Goal: Communication & Community: Connect with others

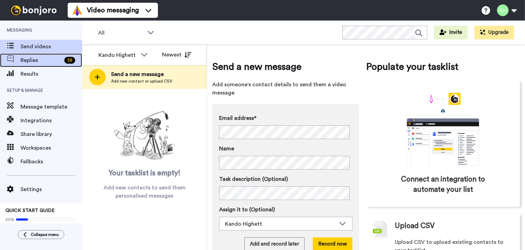
click at [26, 62] on span "Replies" at bounding box center [41, 60] width 41 height 8
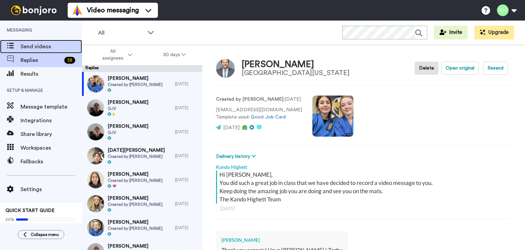
click at [22, 49] on span "Send videos" at bounding box center [52, 46] width 62 height 8
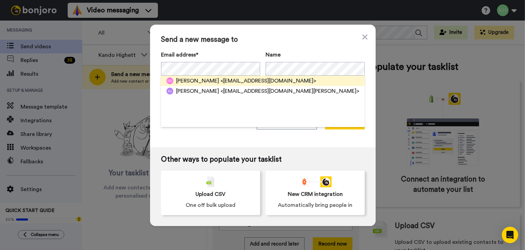
click at [201, 77] on span "Elliot Goldin" at bounding box center [197, 81] width 43 height 8
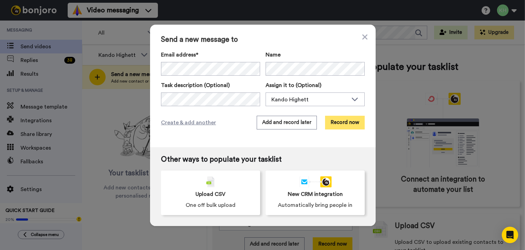
click at [337, 123] on button "Record now" at bounding box center [345, 123] width 40 height 14
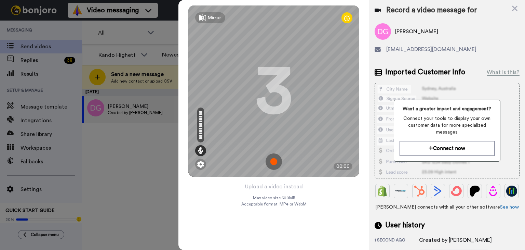
click at [204, 17] on icon at bounding box center [202, 17] width 7 height 7
click at [210, 19] on div "Mirror" at bounding box center [215, 17] width 14 height 7
click at [277, 165] on img at bounding box center [274, 161] width 16 height 16
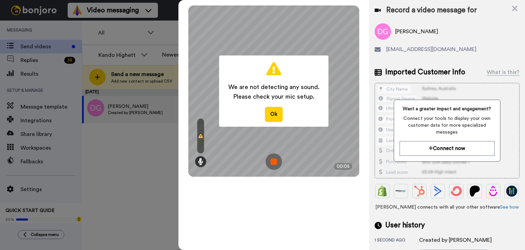
click at [277, 165] on img at bounding box center [274, 161] width 16 height 16
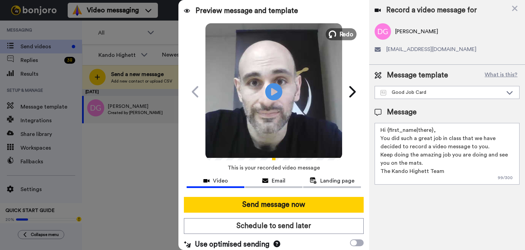
click at [340, 30] on span "Redo" at bounding box center [347, 33] width 14 height 9
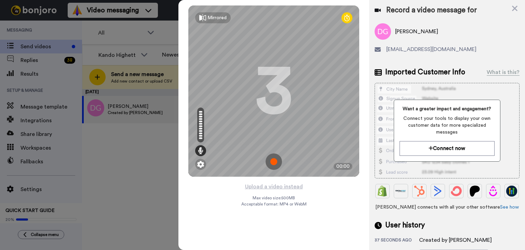
click at [273, 156] on img at bounding box center [274, 161] width 16 height 16
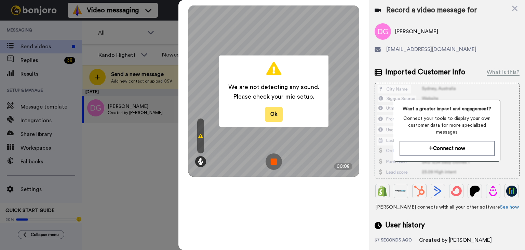
click at [276, 109] on button "Ok" at bounding box center [274, 114] width 18 height 15
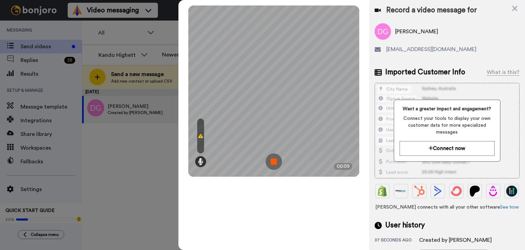
click at [279, 164] on img at bounding box center [274, 161] width 16 height 16
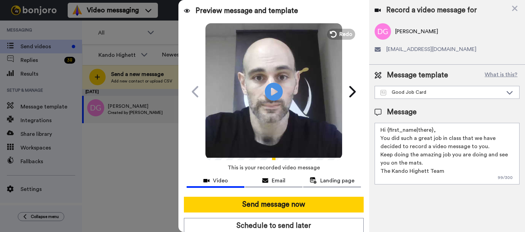
click at [269, 88] on icon "Play/Pause" at bounding box center [274, 91] width 18 height 32
click at [334, 28] on button "Redo" at bounding box center [341, 34] width 31 height 12
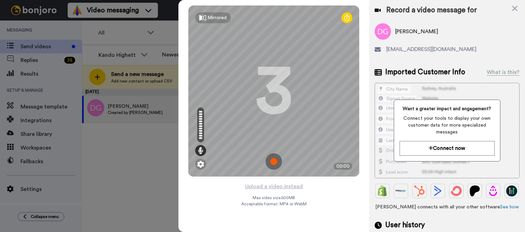
click at [279, 167] on img at bounding box center [274, 161] width 16 height 16
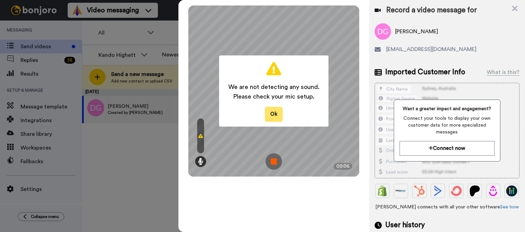
click at [270, 113] on button "Ok" at bounding box center [274, 114] width 18 height 15
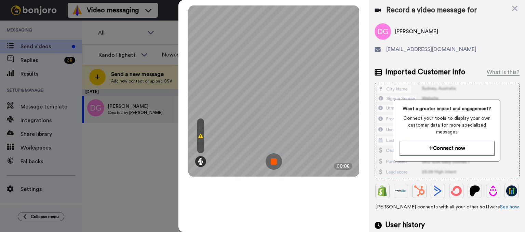
click at [271, 162] on img at bounding box center [274, 161] width 16 height 16
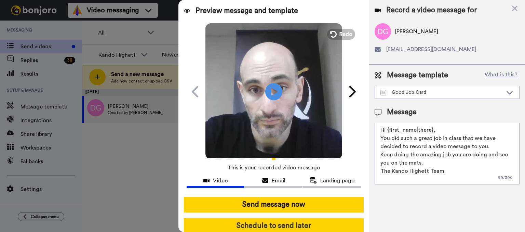
click at [271, 227] on button "Schedule to send later" at bounding box center [274, 226] width 180 height 16
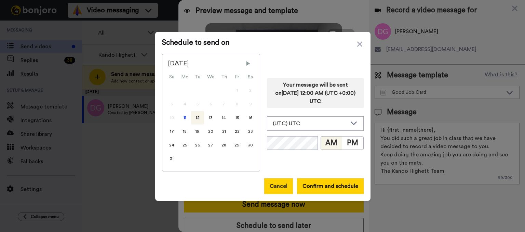
click at [280, 180] on button "Cancel" at bounding box center [278, 186] width 29 height 16
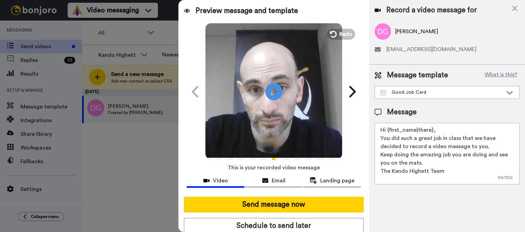
scroll to position [1, 0]
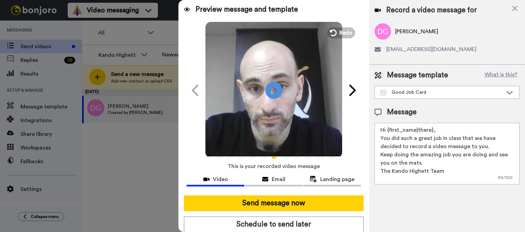
click at [130, 195] on div at bounding box center [262, 116] width 525 height 232
click at [202, 179] on div "Video" at bounding box center [216, 179] width 58 height 8
click at [518, 10] on icon at bounding box center [515, 8] width 7 height 9
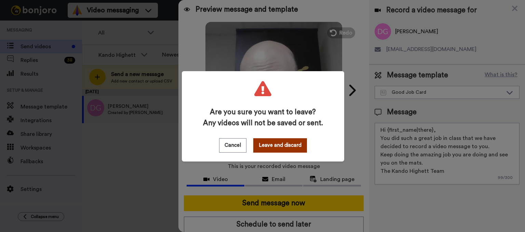
click at [271, 145] on button "Leave and discard" at bounding box center [280, 145] width 54 height 14
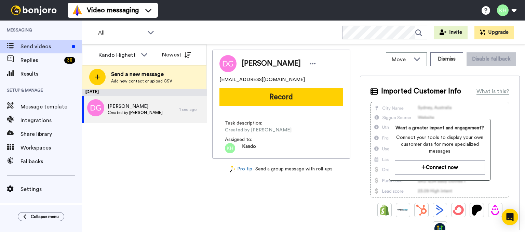
click at [153, 153] on div "August 11 Elliot Goldin Created by Kando Highett 1 sec ago" at bounding box center [144, 160] width 125 height 143
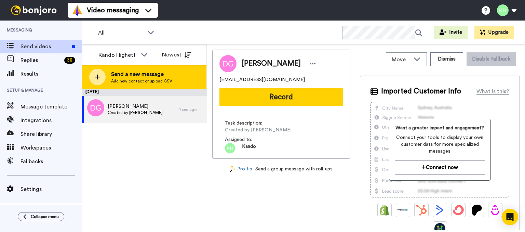
click at [119, 70] on span "Send a new message" at bounding box center [141, 74] width 61 height 8
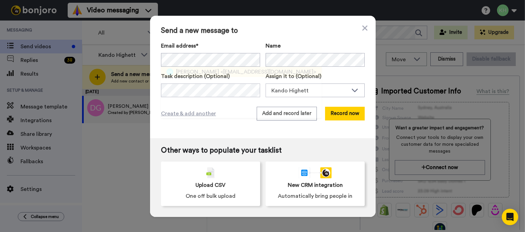
click at [198, 67] on div "Ethan Marshall <mariewarboys@gmail.com>" at bounding box center [241, 72] width 161 height 10
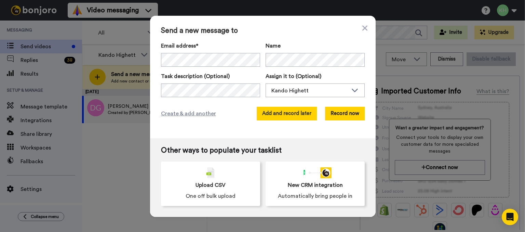
click at [286, 116] on button "Add and record later" at bounding box center [287, 114] width 60 height 14
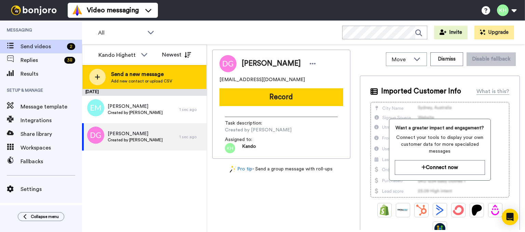
click at [100, 73] on div at bounding box center [97, 77] width 16 height 16
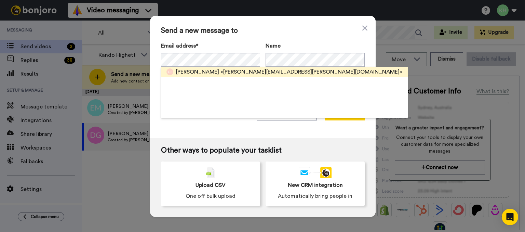
click at [203, 73] on span "Logan Richards" at bounding box center [197, 72] width 43 height 8
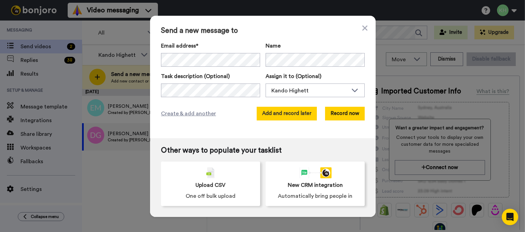
click at [287, 109] on button "Add and record later" at bounding box center [287, 114] width 60 height 14
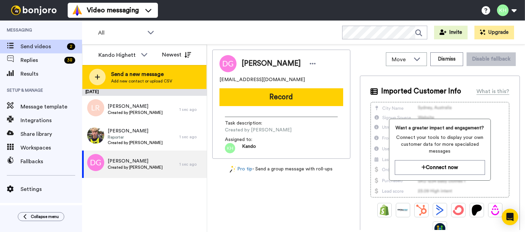
click at [104, 77] on div at bounding box center [97, 77] width 16 height 16
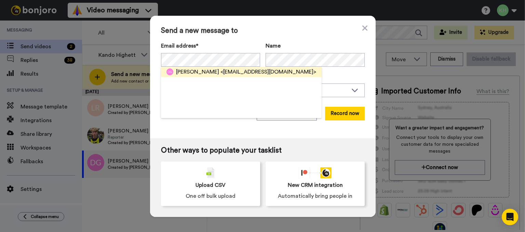
click at [193, 69] on span "Elliot Goldin" at bounding box center [197, 72] width 43 height 8
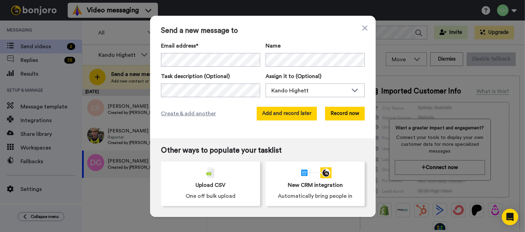
click at [282, 107] on button "Add and record later" at bounding box center [287, 114] width 60 height 14
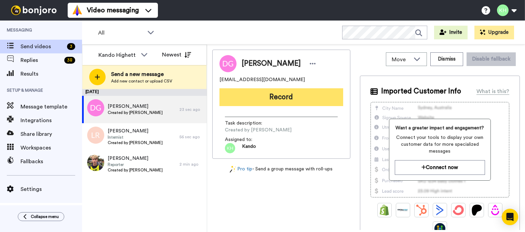
click at [261, 102] on button "Record" at bounding box center [282, 97] width 124 height 18
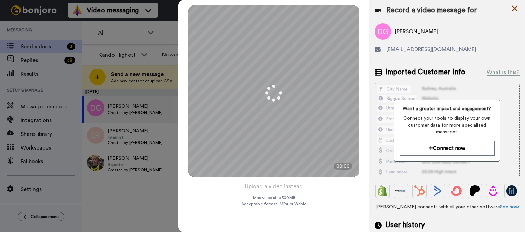
click at [514, 11] on icon at bounding box center [515, 8] width 7 height 9
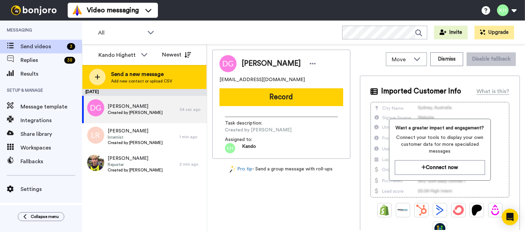
click at [144, 76] on span "Send a new message" at bounding box center [141, 74] width 61 height 8
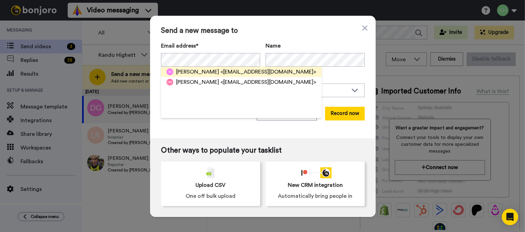
click at [193, 72] on span "Mim Riordan" at bounding box center [197, 72] width 43 height 8
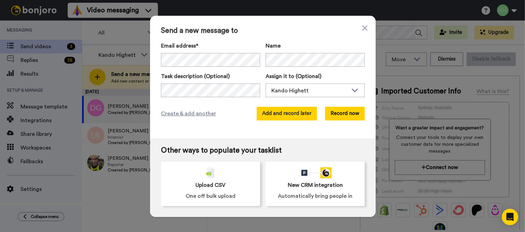
click at [295, 115] on button "Add and record later" at bounding box center [287, 114] width 60 height 14
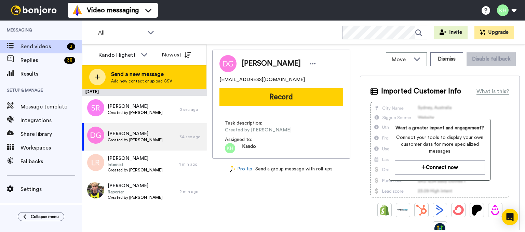
click at [111, 74] on span "Send a new message" at bounding box center [141, 74] width 61 height 8
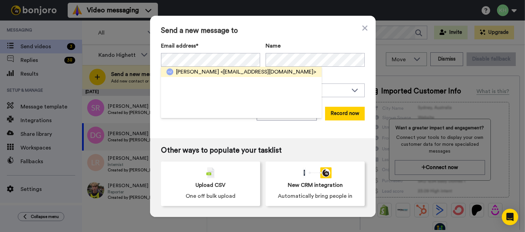
click at [200, 75] on span "Anita Zhou" at bounding box center [197, 72] width 43 height 8
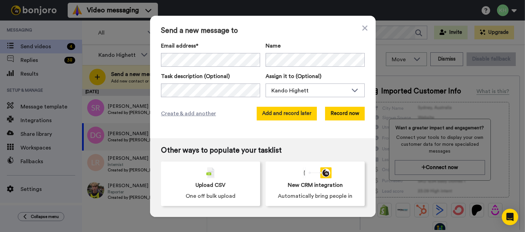
click at [282, 111] on button "Add and record later" at bounding box center [287, 114] width 60 height 14
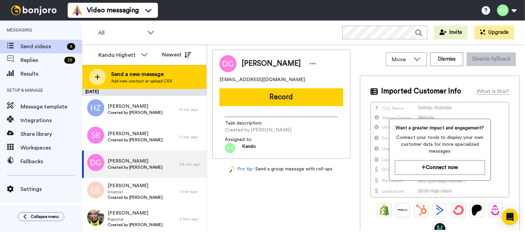
click at [135, 78] on span "Add new contact or upload CSV" at bounding box center [141, 80] width 61 height 5
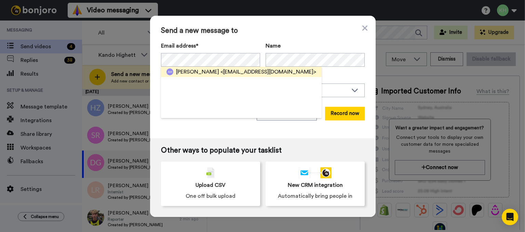
click at [196, 69] on span "Iliana Hobden" at bounding box center [197, 72] width 43 height 8
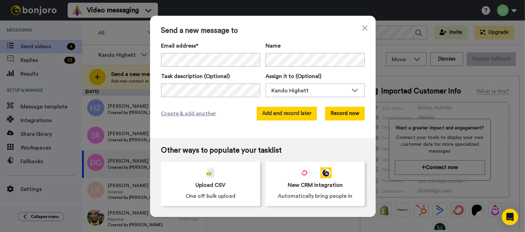
click at [279, 112] on button "Add and record later" at bounding box center [287, 114] width 60 height 14
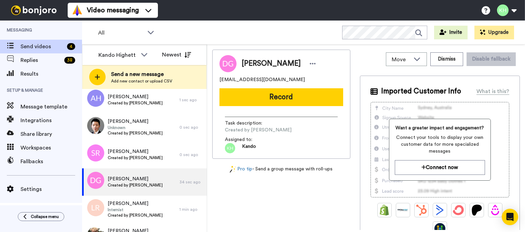
scroll to position [0, 0]
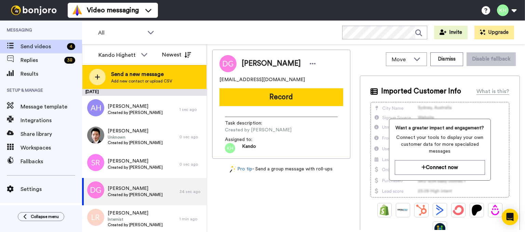
click at [134, 67] on div "Send a new message Add new contact or upload CSV" at bounding box center [144, 77] width 124 height 24
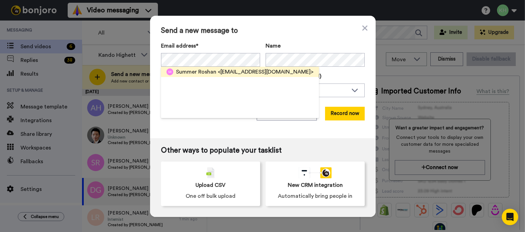
drag, startPoint x: 236, startPoint y: 70, endPoint x: 240, endPoint y: 76, distance: 6.9
click at [240, 76] on span "<ali21378@hotmail.com>" at bounding box center [266, 72] width 96 height 8
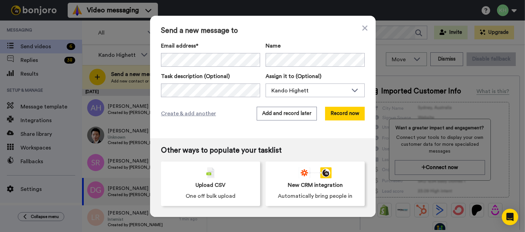
click at [240, 76] on label "Task description (Optional)" at bounding box center [210, 76] width 99 height 8
click at [294, 111] on button "Add and record later" at bounding box center [287, 114] width 60 height 14
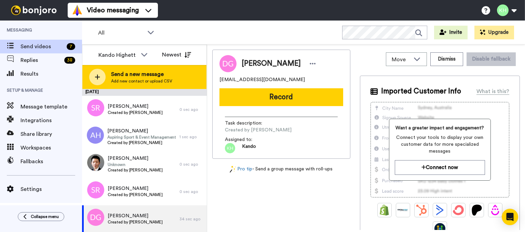
click at [134, 76] on span "Send a new message" at bounding box center [141, 74] width 61 height 8
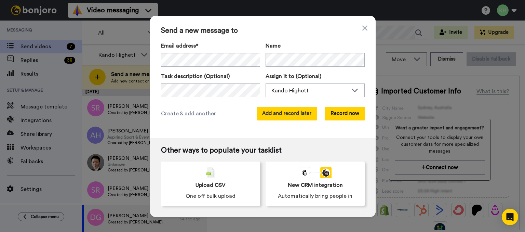
click at [270, 108] on button "Add and record later" at bounding box center [287, 114] width 60 height 14
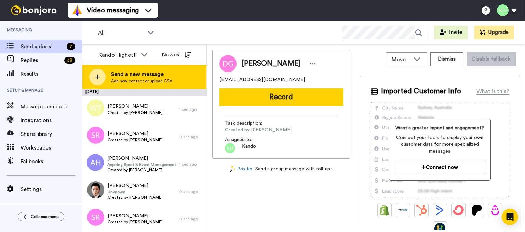
click at [147, 74] on span "Send a new message" at bounding box center [141, 74] width 61 height 8
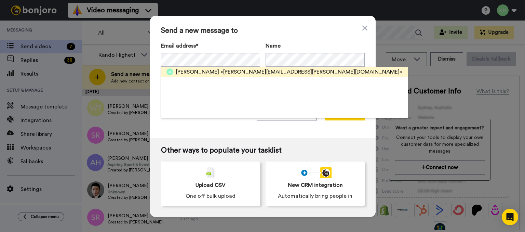
click at [188, 69] on span "Orin Cordle" at bounding box center [197, 72] width 43 height 8
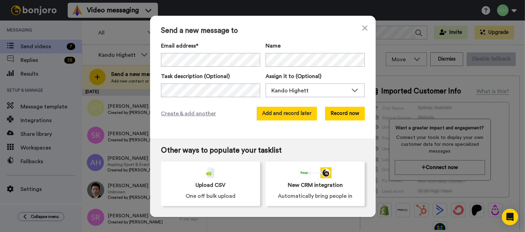
click at [282, 118] on button "Add and record later" at bounding box center [287, 114] width 60 height 14
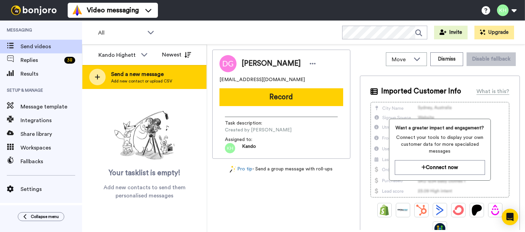
click at [115, 71] on span "Send a new message" at bounding box center [141, 74] width 61 height 8
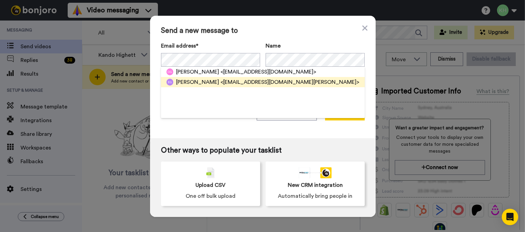
click at [193, 82] on span "Elliot Goldin" at bounding box center [197, 82] width 43 height 8
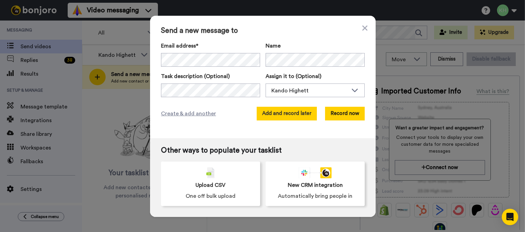
click at [279, 115] on button "Add and record later" at bounding box center [287, 114] width 60 height 14
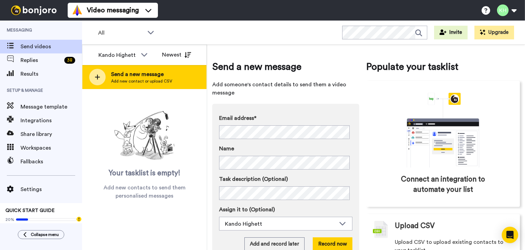
click at [144, 82] on span "Add new contact or upload CSV" at bounding box center [141, 80] width 61 height 5
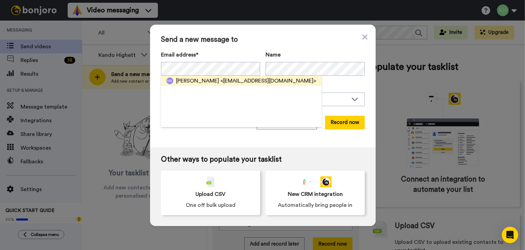
click at [194, 79] on span "[PERSON_NAME]" at bounding box center [197, 81] width 43 height 8
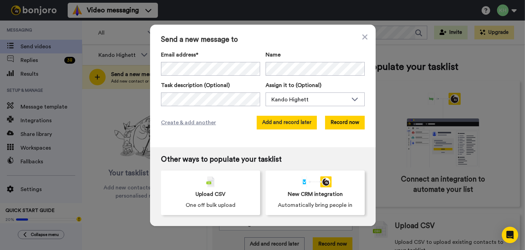
click at [282, 122] on button "Add and record later" at bounding box center [287, 123] width 60 height 14
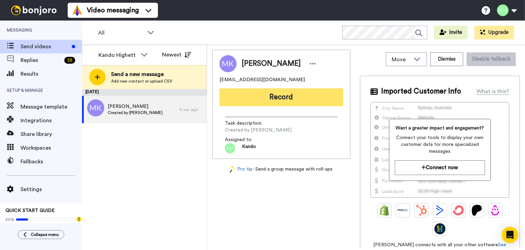
click at [260, 100] on button "Record" at bounding box center [282, 97] width 124 height 18
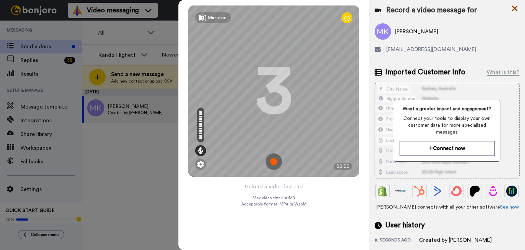
click at [518, 7] on icon at bounding box center [515, 8] width 7 height 9
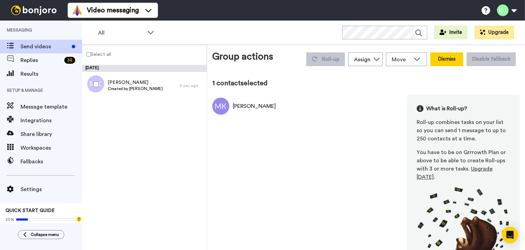
click at [448, 60] on button "Dismiss" at bounding box center [447, 59] width 33 height 14
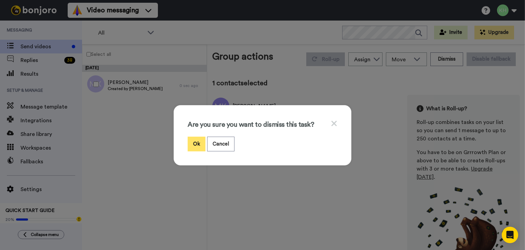
click at [194, 145] on button "Ok" at bounding box center [197, 143] width 18 height 15
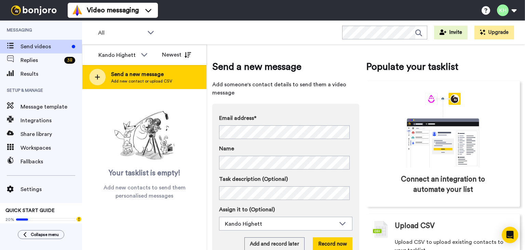
drag, startPoint x: 132, startPoint y: 90, endPoint x: 129, endPoint y: 78, distance: 11.7
click at [129, 78] on div "Kando Highett Newest Send a new message Add new contact or upload CSV Your task…" at bounding box center [144, 146] width 125 height 205
click at [129, 78] on span "Add new contact or upload CSV" at bounding box center [141, 80] width 61 height 5
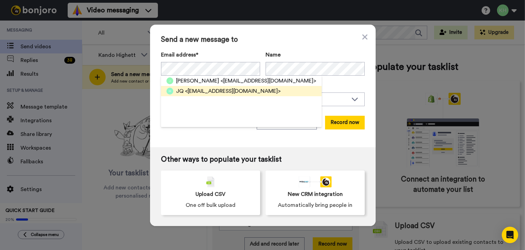
click at [192, 90] on span "<[EMAIL_ADDRESS][DOMAIN_NAME]>" at bounding box center [233, 91] width 96 height 8
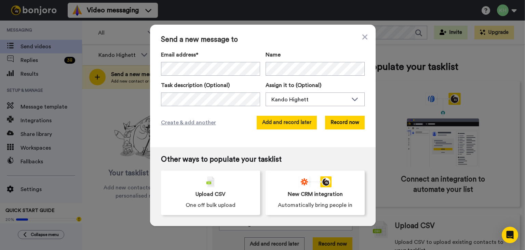
click at [289, 124] on button "Add and record later" at bounding box center [287, 123] width 60 height 14
